Goal: Task Accomplishment & Management: Use online tool/utility

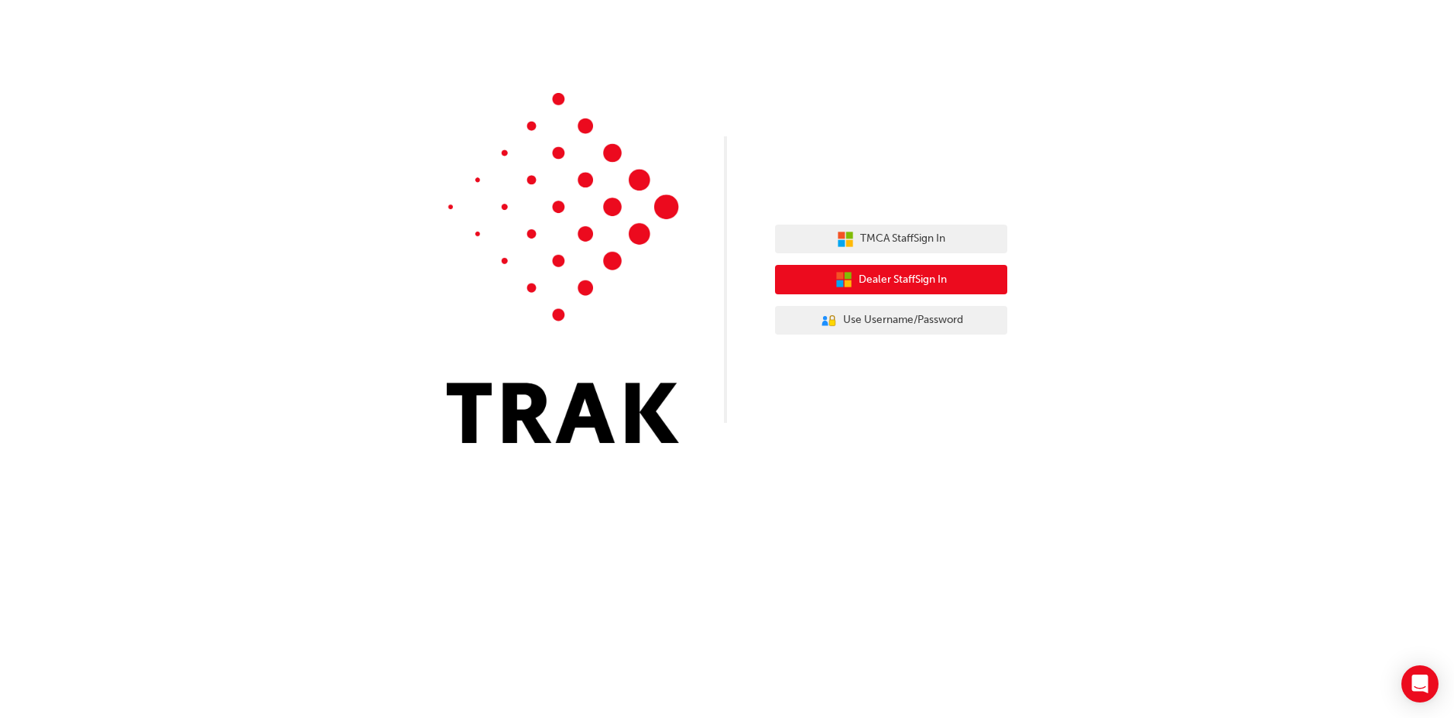
click at [891, 276] on span "Dealer Staff Sign In" at bounding box center [903, 280] width 88 height 18
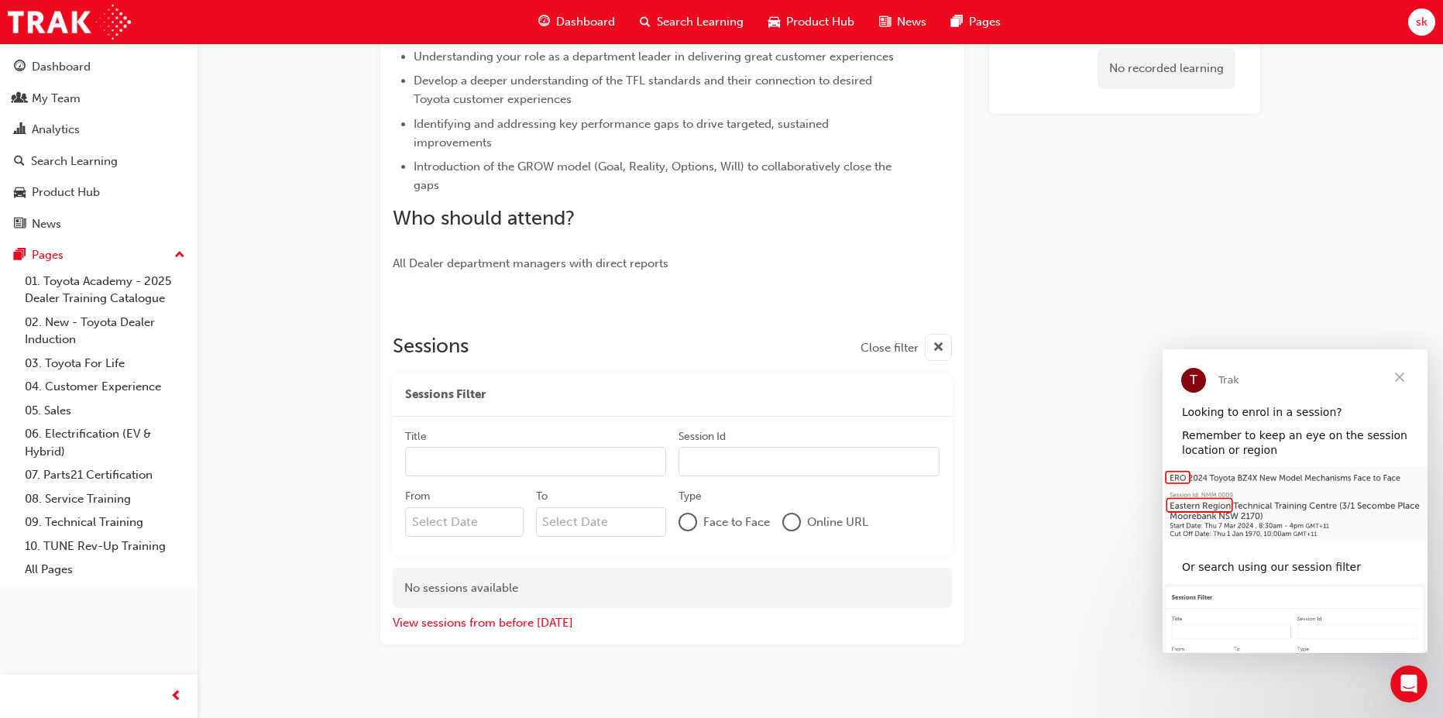
scroll to position [435, 0]
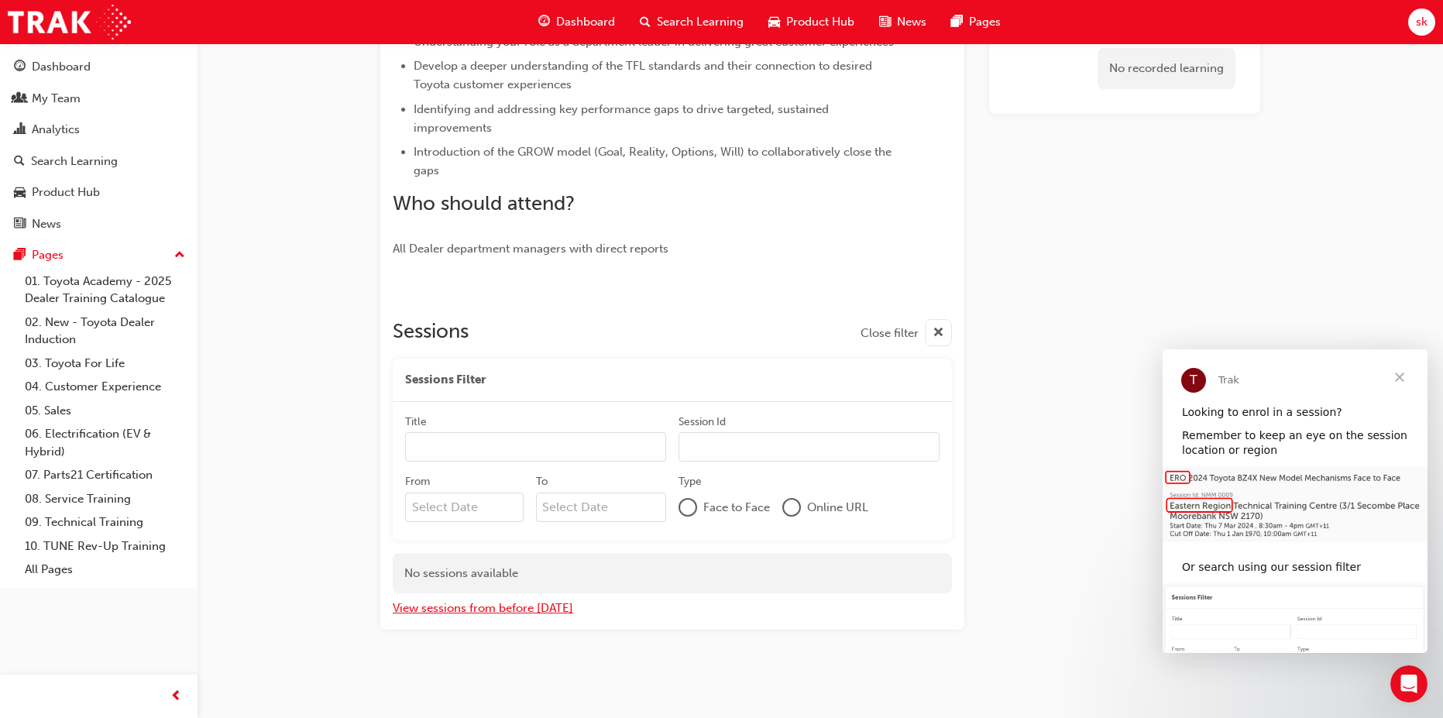
click at [524, 609] on button "View sessions from before today" at bounding box center [483, 608] width 180 height 18
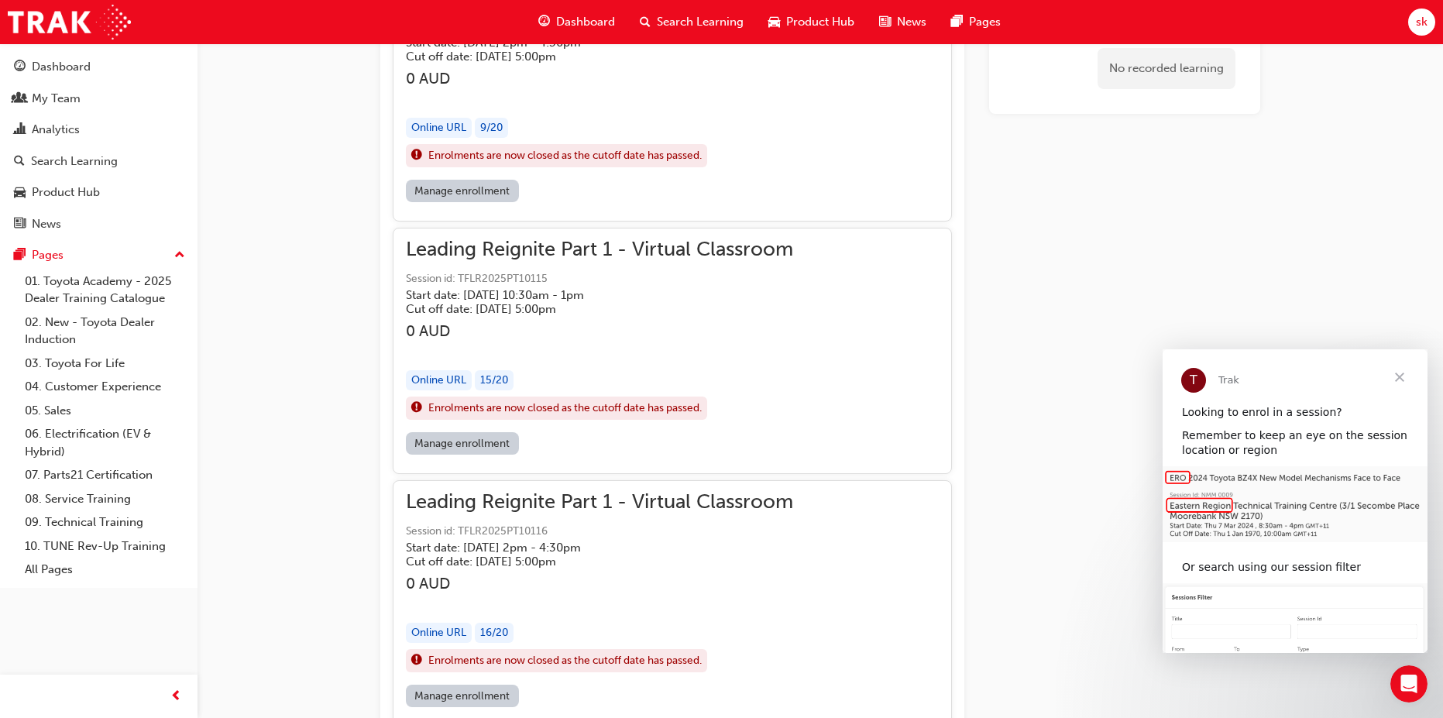
scroll to position [30429, 0]
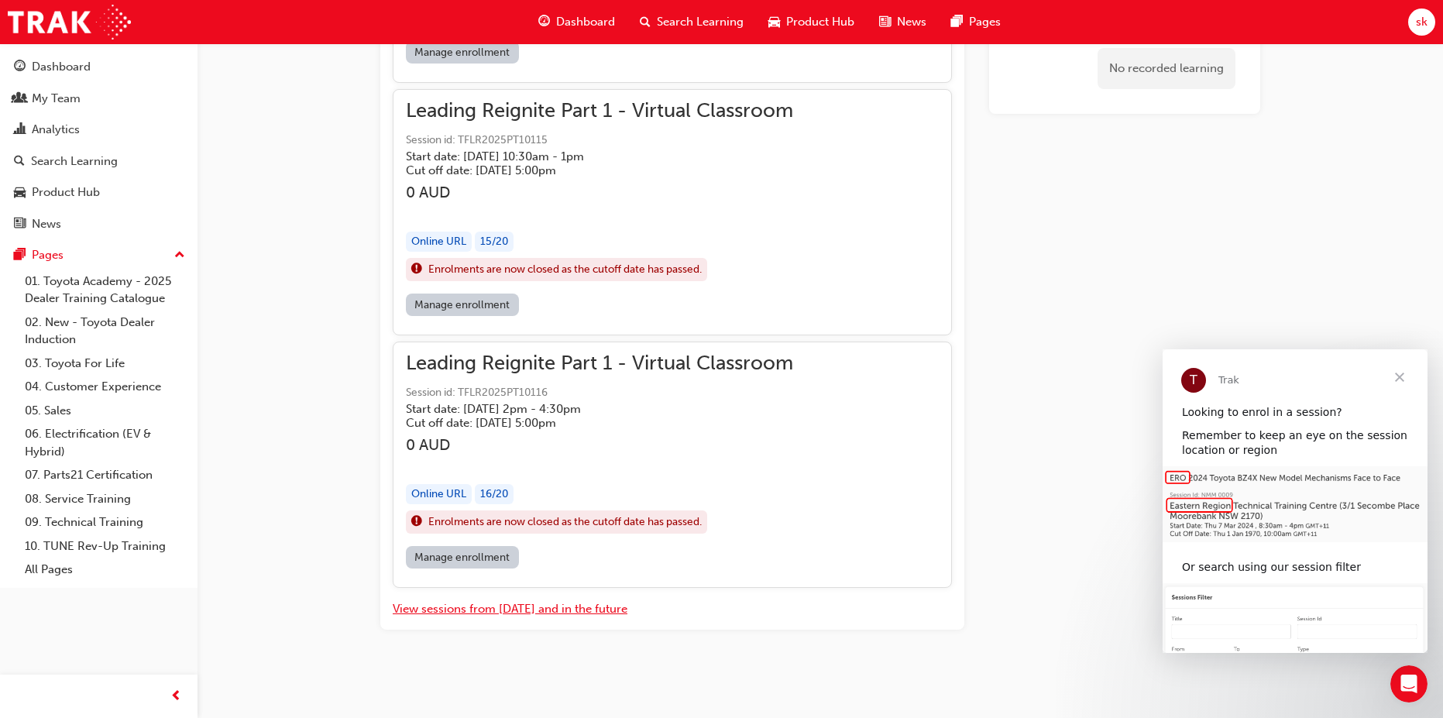
click at [476, 611] on button "View sessions from today and in the future" at bounding box center [510, 609] width 235 height 18
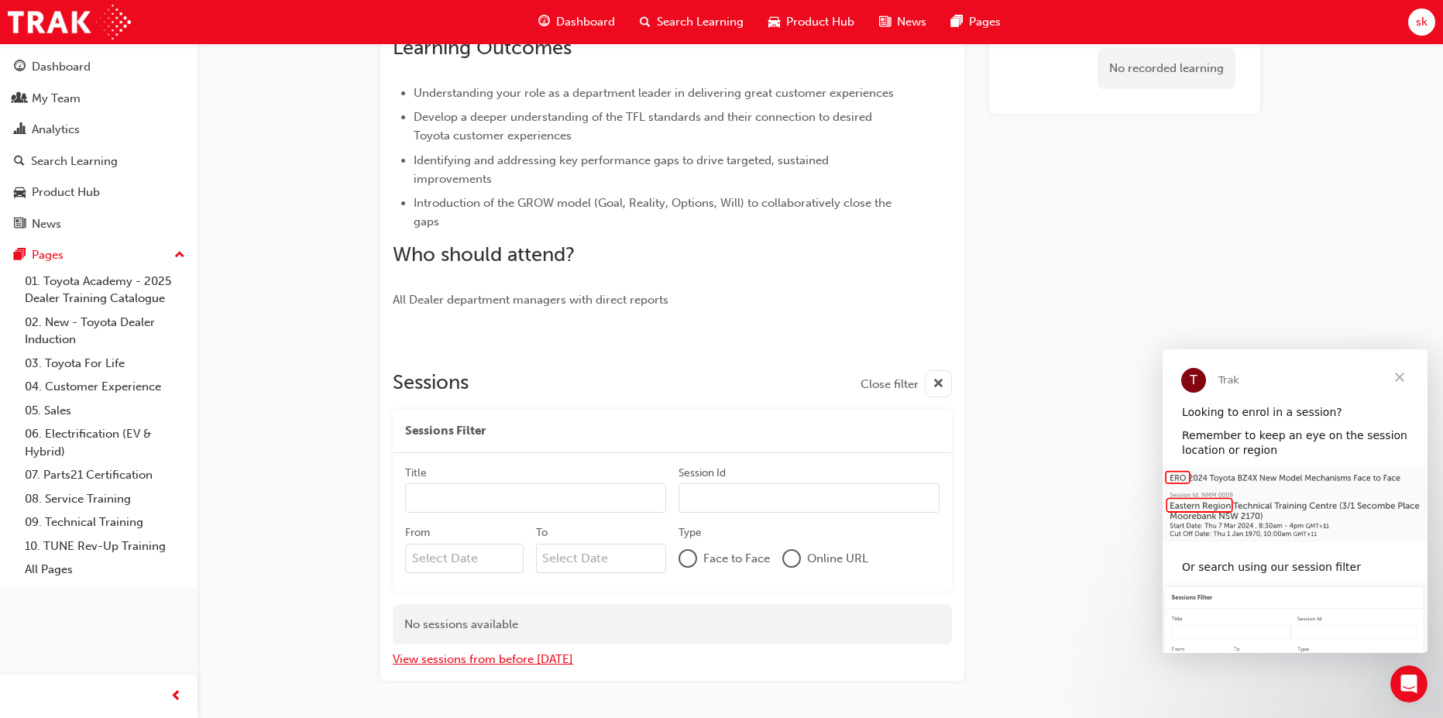
scroll to position [357, 0]
